Goal: Task Accomplishment & Management: Manage account settings

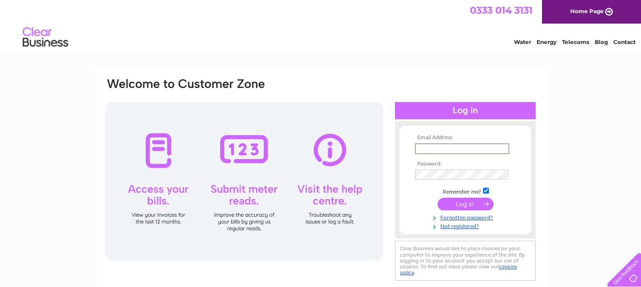
click at [457, 150] on input "text" at bounding box center [462, 148] width 94 height 11
type input "[EMAIL_ADDRESS][DOMAIN_NAME]"
click at [448, 202] on input "submit" at bounding box center [466, 204] width 56 height 13
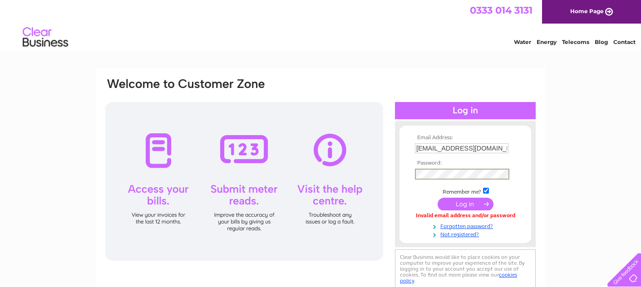
click at [465, 204] on input "submit" at bounding box center [466, 204] width 56 height 13
